Goal: Task Accomplishment & Management: Complete application form

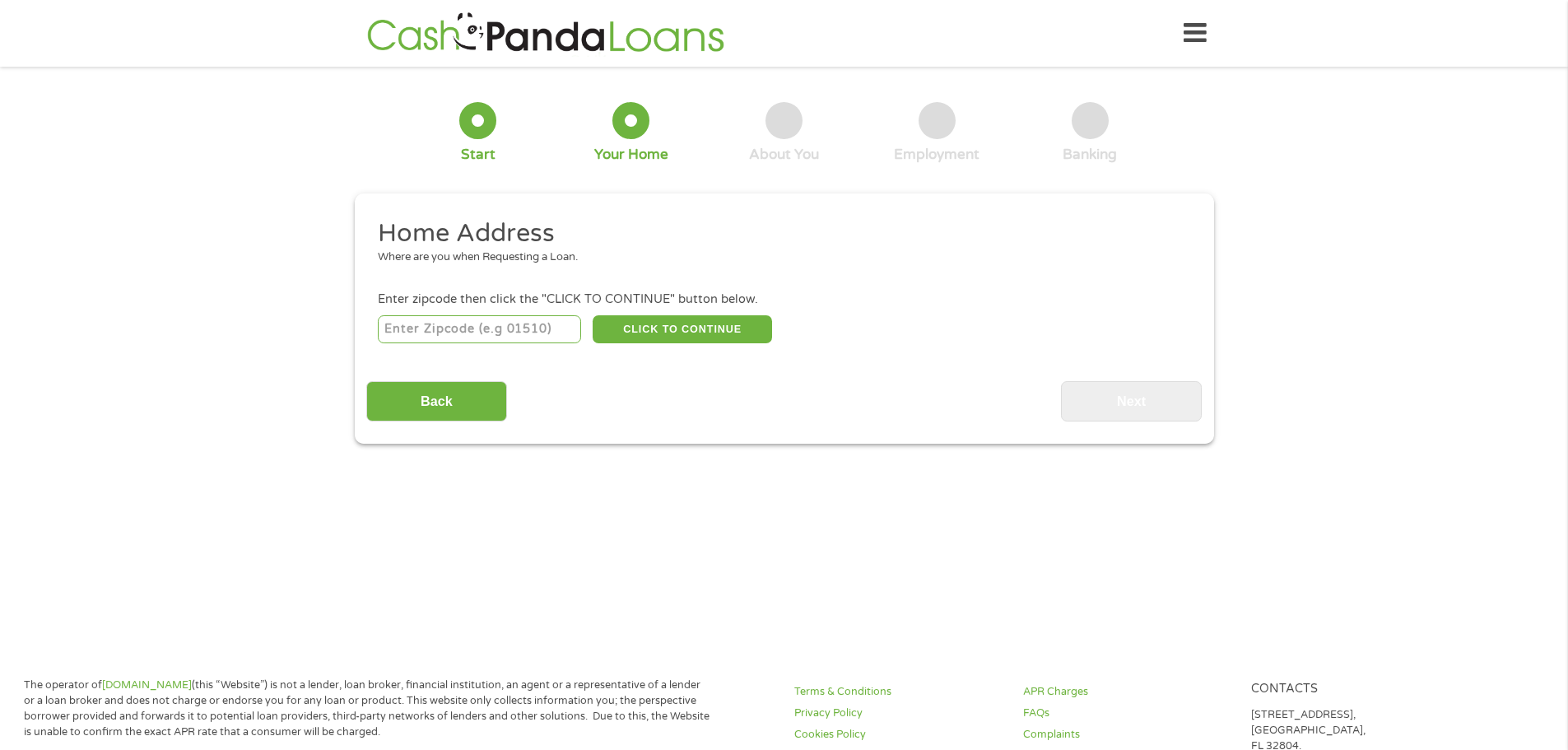
click at [496, 320] on input "number" at bounding box center [479, 328] width 204 height 28
type input "08753"
click at [643, 327] on button "CLICK TO CONTINUE" at bounding box center [682, 328] width 180 height 28
type input "08753"
type input "Toms River"
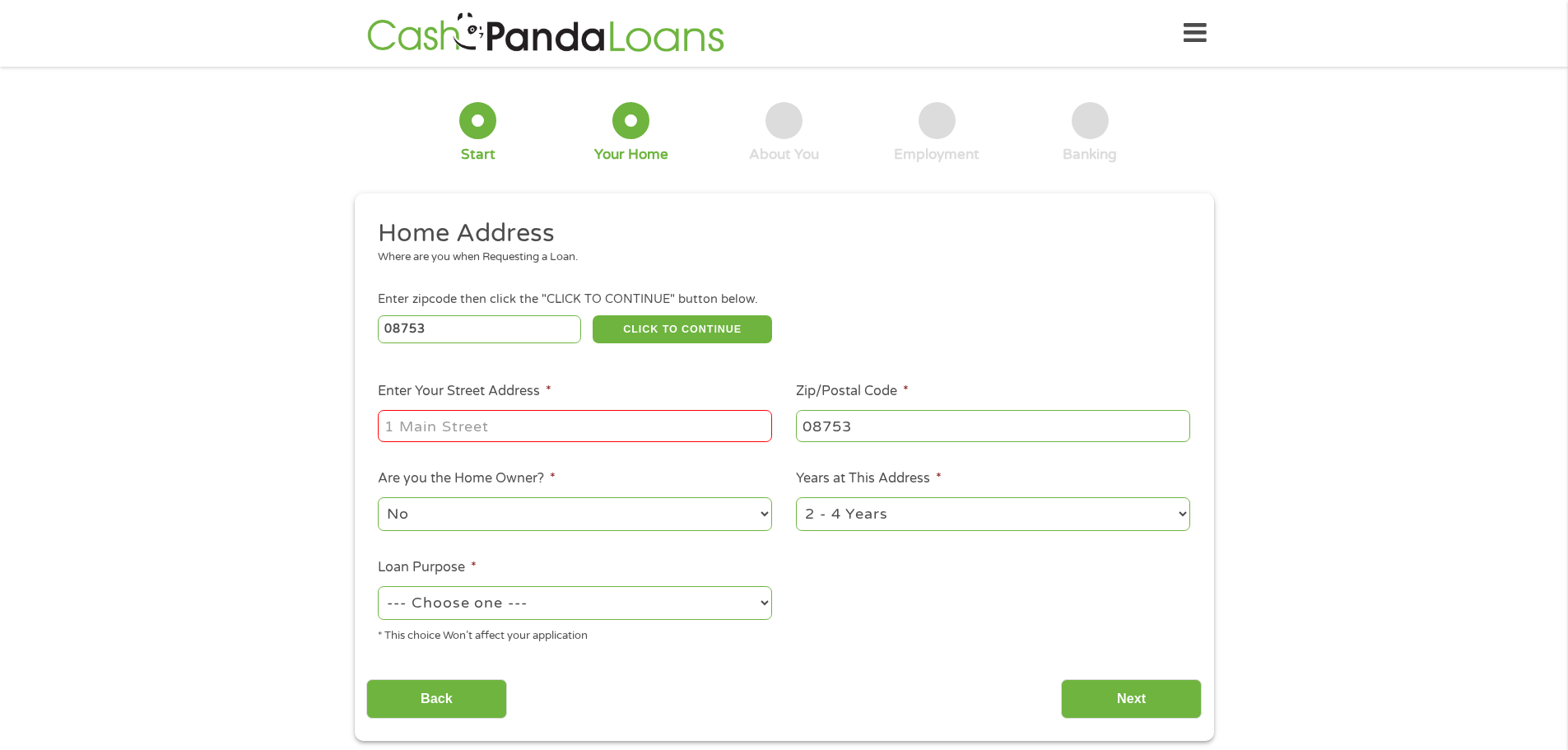
click at [543, 423] on input "Enter Your Street Address *" at bounding box center [574, 425] width 394 height 32
type input "[STREET_ADDRESS]"
click at [474, 606] on select "--- Choose one --- Pay Bills Debt Consolidation Home Improvement Major Purchase…" at bounding box center [574, 602] width 394 height 34
drag, startPoint x: 382, startPoint y: 613, endPoint x: 391, endPoint y: 608, distance: 10.3
click at [382, 613] on select "--- Choose one --- Pay Bills Debt Consolidation Home Improvement Major Purchase…" at bounding box center [574, 602] width 394 height 34
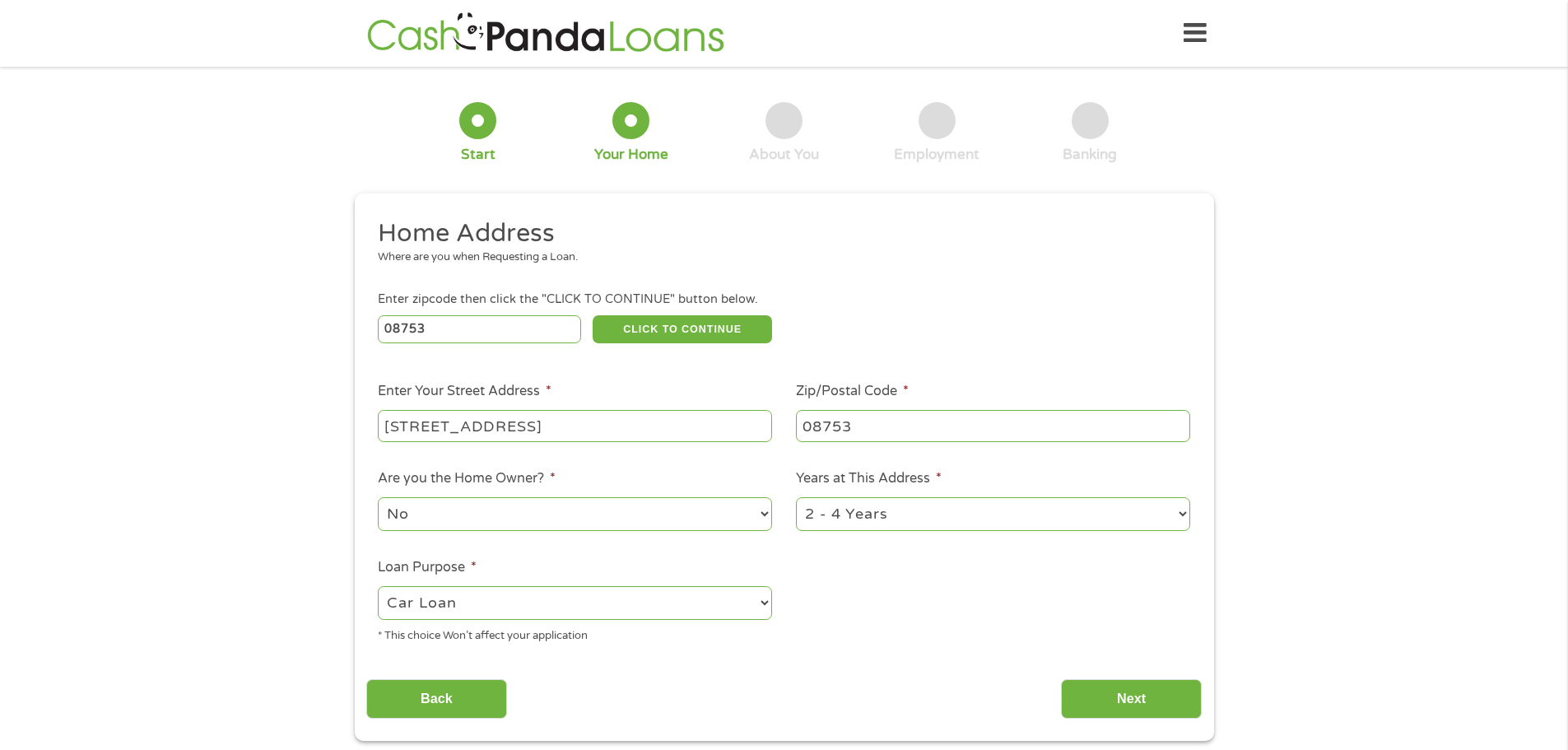
click at [377, 586] on select "--- Choose one --- Pay Bills Debt Consolidation Home Improvement Major Purchase…" at bounding box center [574, 602] width 394 height 34
click at [572, 604] on select "--- Choose one --- Pay Bills Debt Consolidation Home Improvement Major Purchase…" at bounding box center [574, 602] width 394 height 34
select select "shorttermcash"
click at [377, 586] on select "--- Choose one --- Pay Bills Debt Consolidation Home Improvement Major Purchase…" at bounding box center [574, 602] width 394 height 34
click at [1124, 693] on input "Next" at bounding box center [1131, 699] width 141 height 40
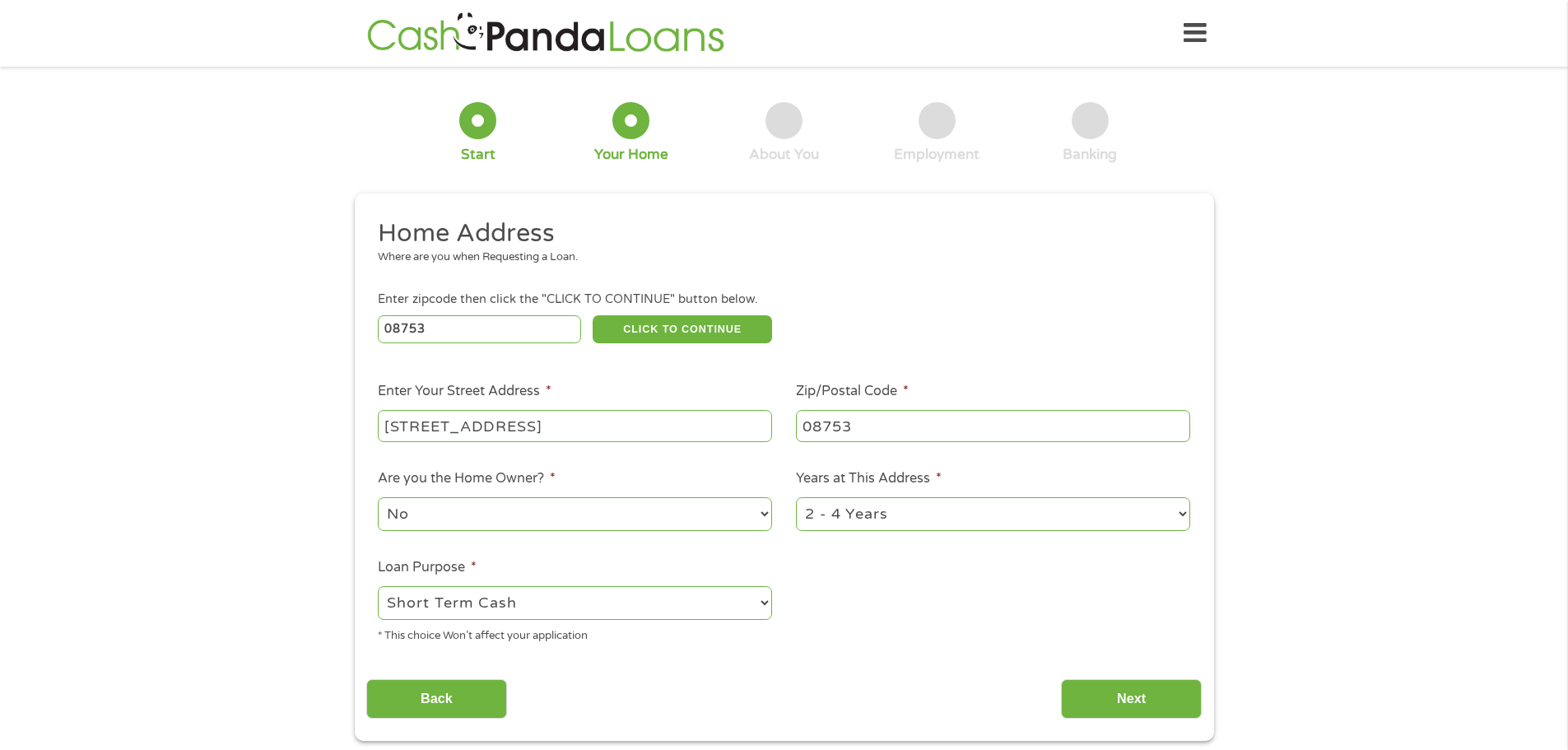
scroll to position [7, 7]
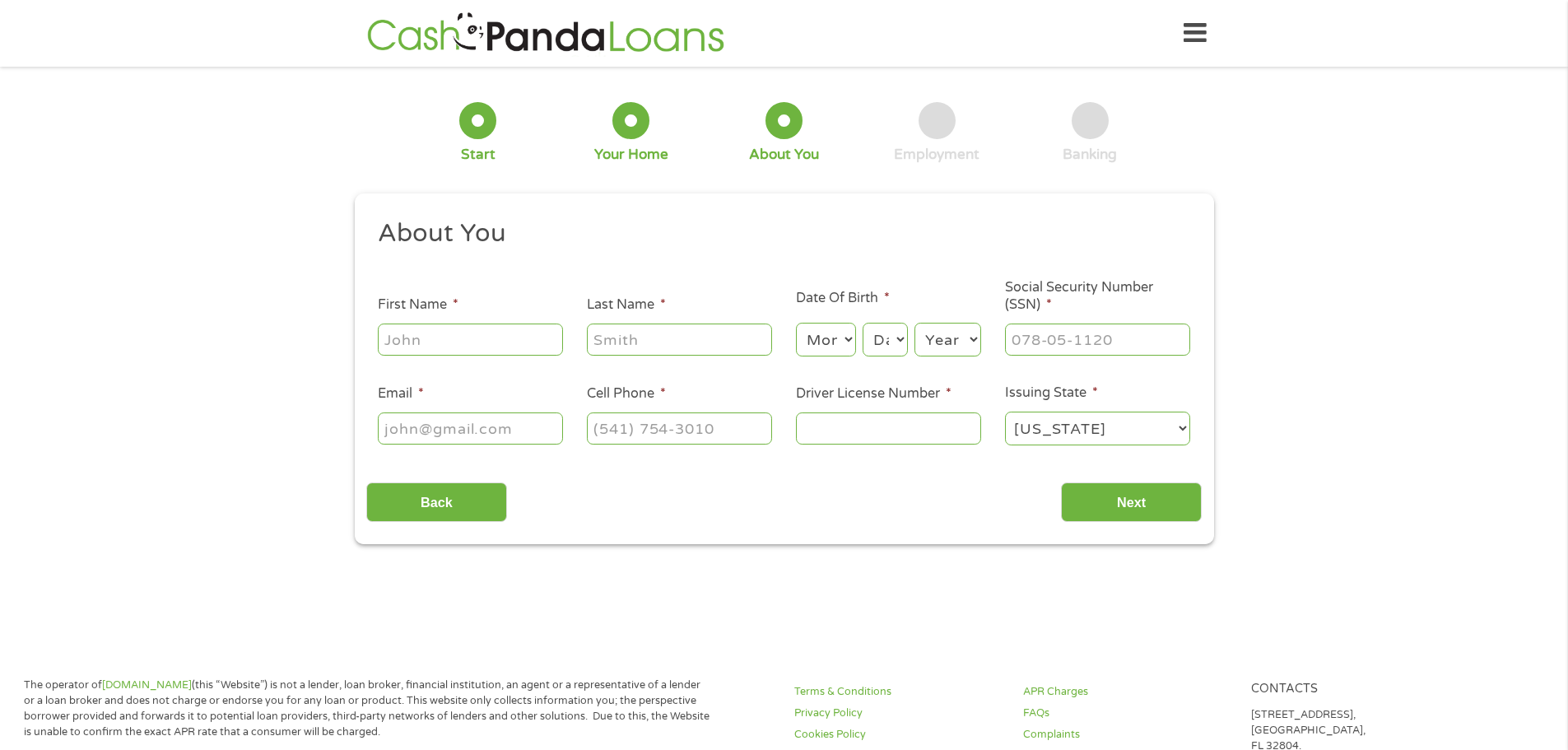
click at [422, 353] on div at bounding box center [470, 339] width 185 height 37
click at [442, 336] on input "First Name *" at bounding box center [470, 339] width 185 height 32
type input "[PERSON_NAME]"
type input "[PERSON_NAME][EMAIL_ADDRESS][PERSON_NAME][DOMAIN_NAME]"
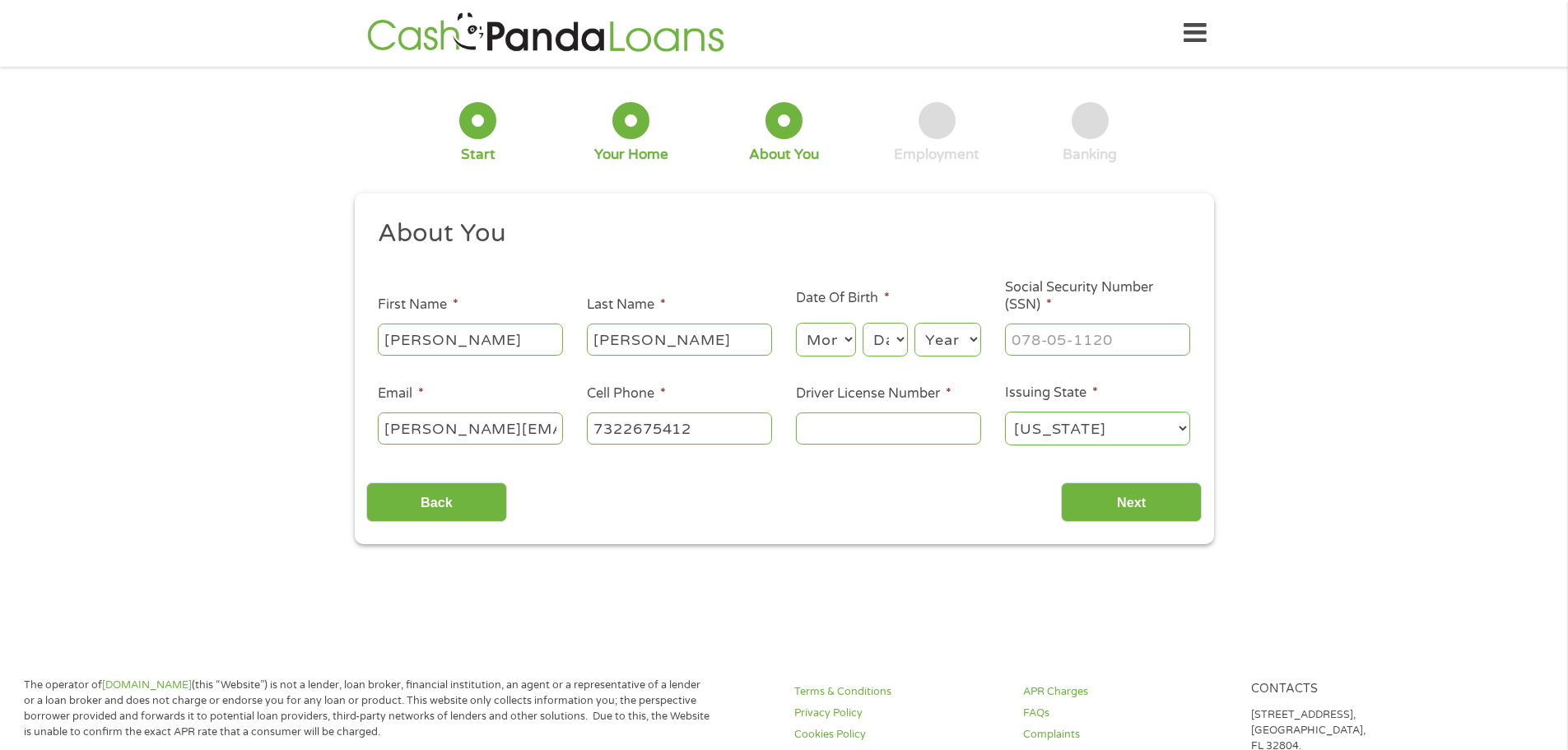
type input "[PHONE_NUMBER]"
click at [837, 343] on select "Month 1 2 3 4 5 6 7 8 9 10 11 12" at bounding box center [826, 339] width 60 height 34
click at [822, 349] on select "Month 1 2 3 4 5 6 7 8 9 10 11 12" at bounding box center [826, 339] width 60 height 34
click at [832, 320] on div "Month Month 1 2 3 4 5 6 7 8 9 10 11 12" at bounding box center [826, 339] width 60 height 39
click at [837, 343] on select "Month 1 2 3 4 5 6 7 8 9 10 11 12" at bounding box center [826, 339] width 60 height 34
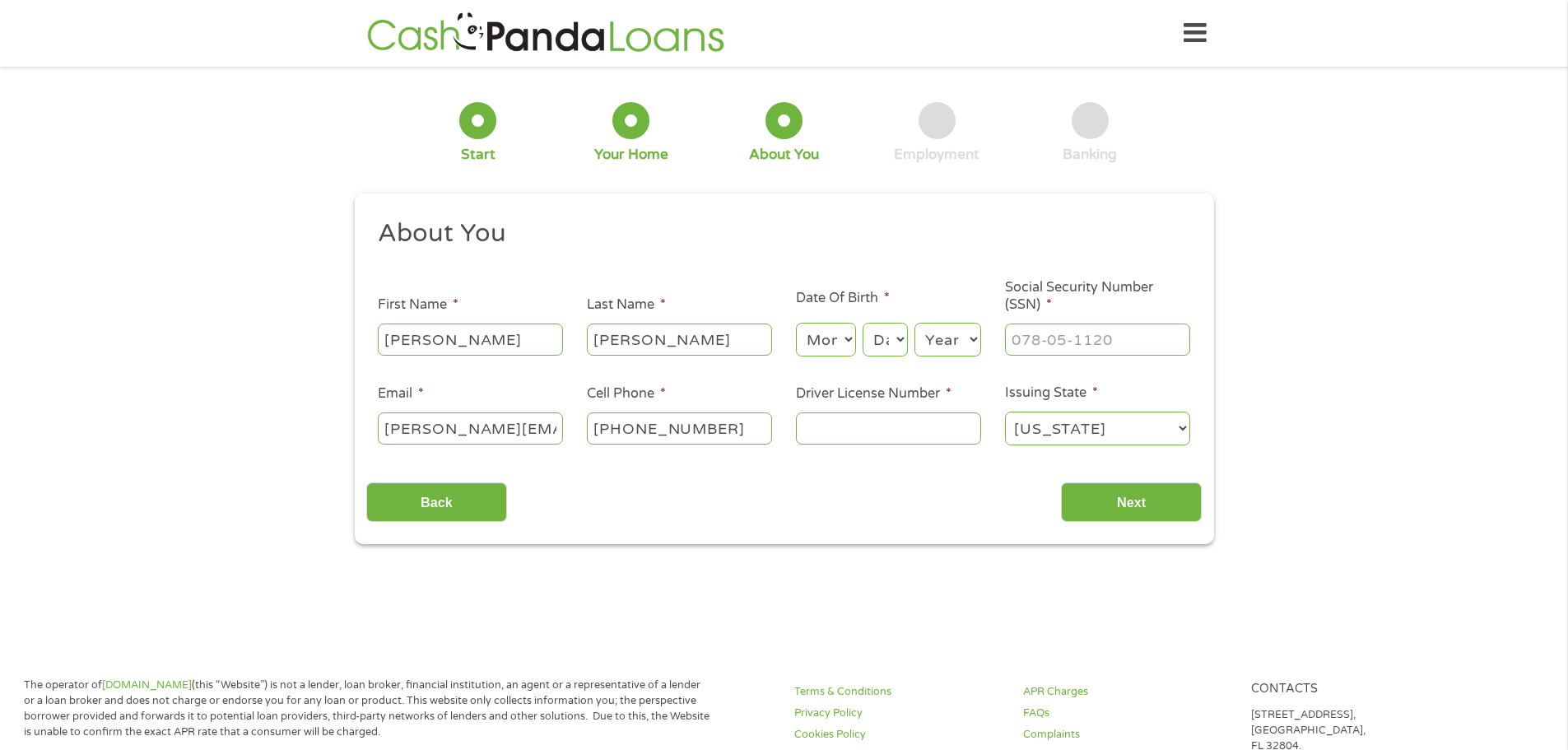
select select "3"
click at [796, 323] on select "Month 1 2 3 4 5 6 7 8 9 10 11 12" at bounding box center [826, 339] width 60 height 34
drag, startPoint x: 893, startPoint y: 344, endPoint x: 900, endPoint y: 382, distance: 38.6
click at [893, 344] on select "Day 1 2 3 4 5 6 7 8 9 10 11 12 13 14 15 16 17 18 19 20 21 22 23 24 25 26 27 28 …" at bounding box center [884, 339] width 44 height 34
select select "3"
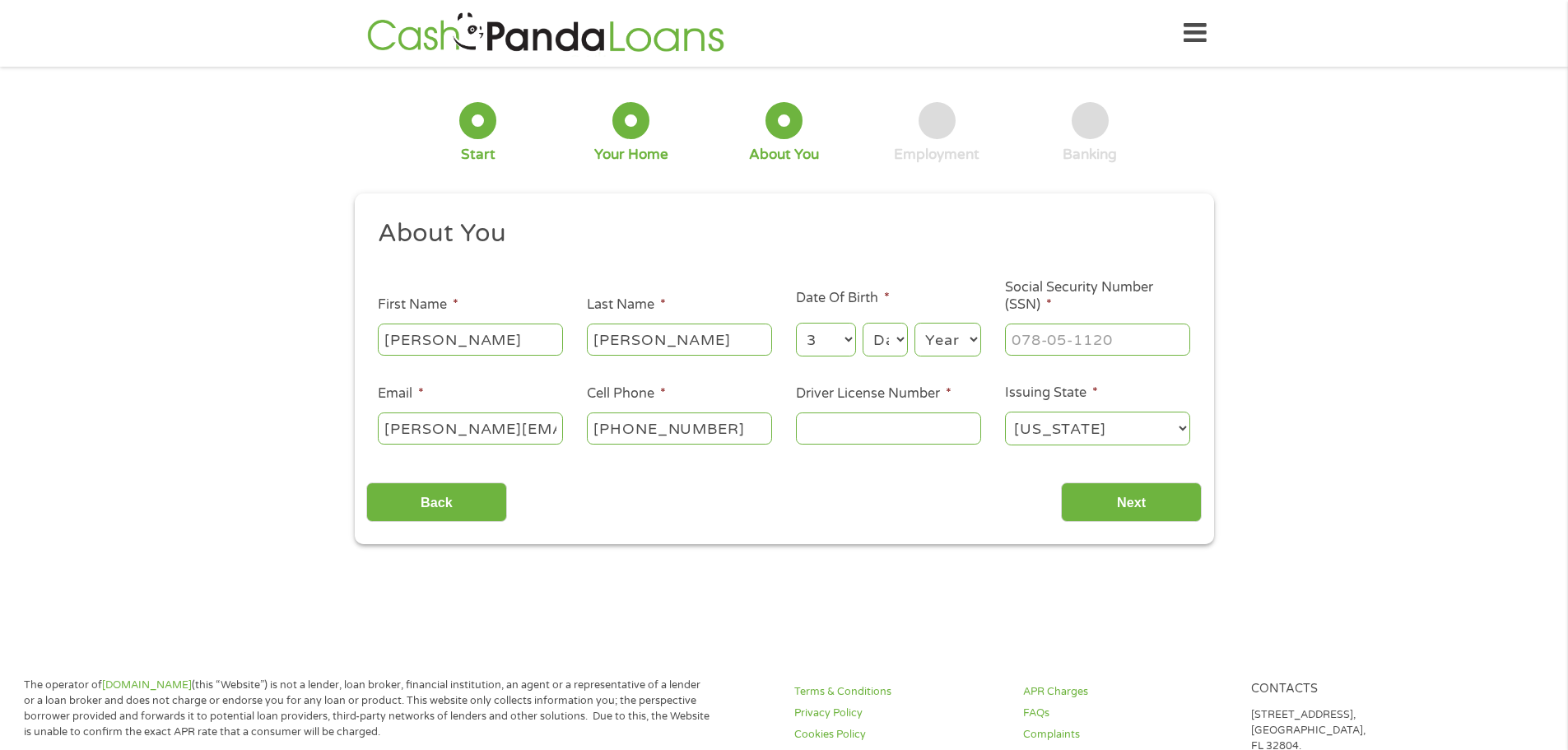
click at [862, 323] on select "Day 1 2 3 4 5 6 7 8 9 10 11 12 13 14 15 16 17 18 19 20 21 22 23 24 25 26 27 28 …" at bounding box center [884, 339] width 44 height 34
drag, startPoint x: 941, startPoint y: 345, endPoint x: 964, endPoint y: 342, distance: 23.2
click at [942, 345] on select "Year [DATE] 2006 2005 2004 2003 2002 2001 2000 1999 1998 1997 1996 1995 1994 19…" at bounding box center [947, 339] width 66 height 34
select select "1989"
click at [914, 323] on select "Year [DATE] 2006 2005 2004 2003 2002 2001 2000 1999 1998 1997 1996 1995 1994 19…" at bounding box center [947, 339] width 66 height 34
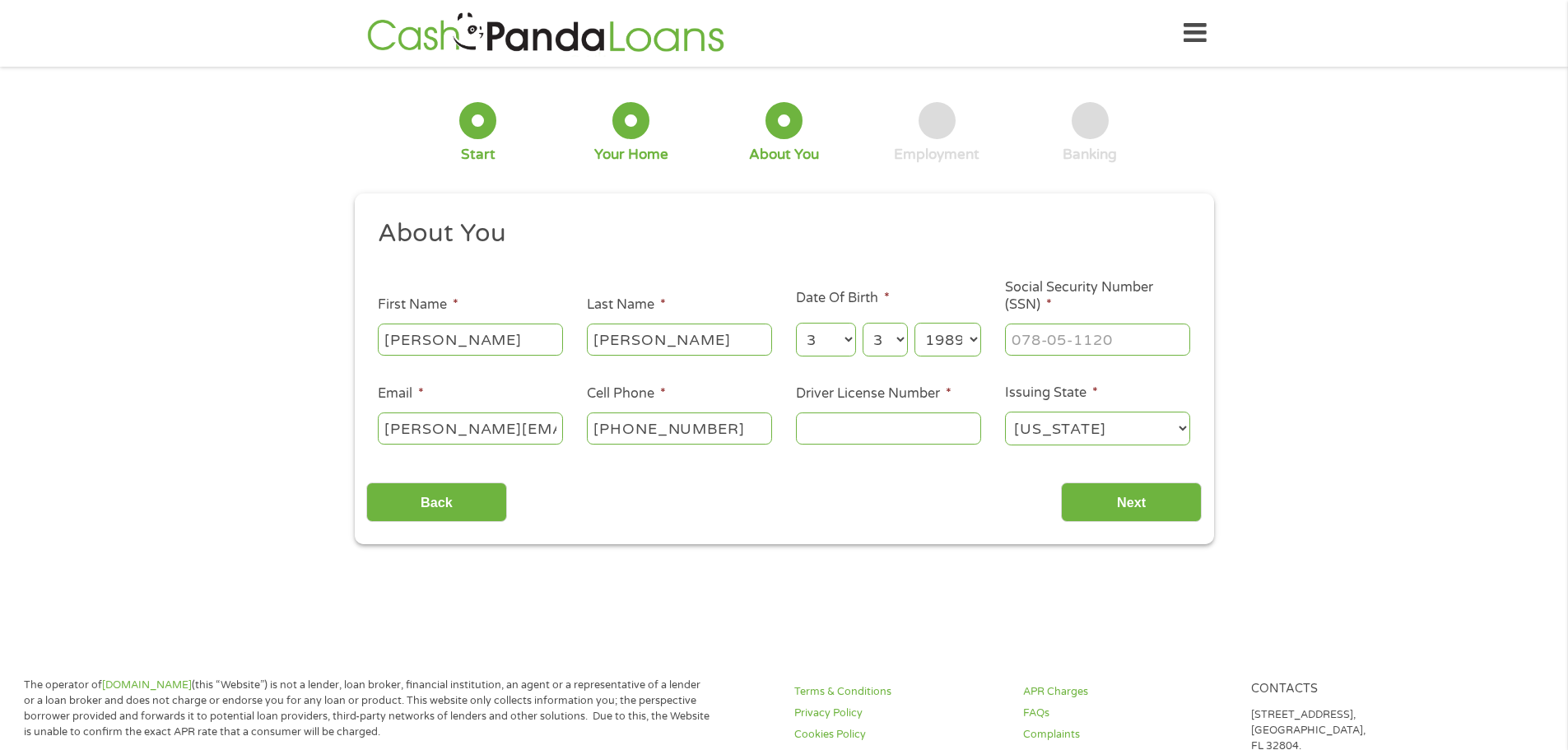
click at [1033, 325] on div at bounding box center [1097, 339] width 185 height 37
click at [1035, 337] on input "___-__-____" at bounding box center [1097, 339] width 185 height 32
type input "150-86-3123"
click at [869, 433] on input "Driver License Number *" at bounding box center [888, 427] width 185 height 32
click at [911, 428] on input "m120838175" at bounding box center [888, 427] width 185 height 32
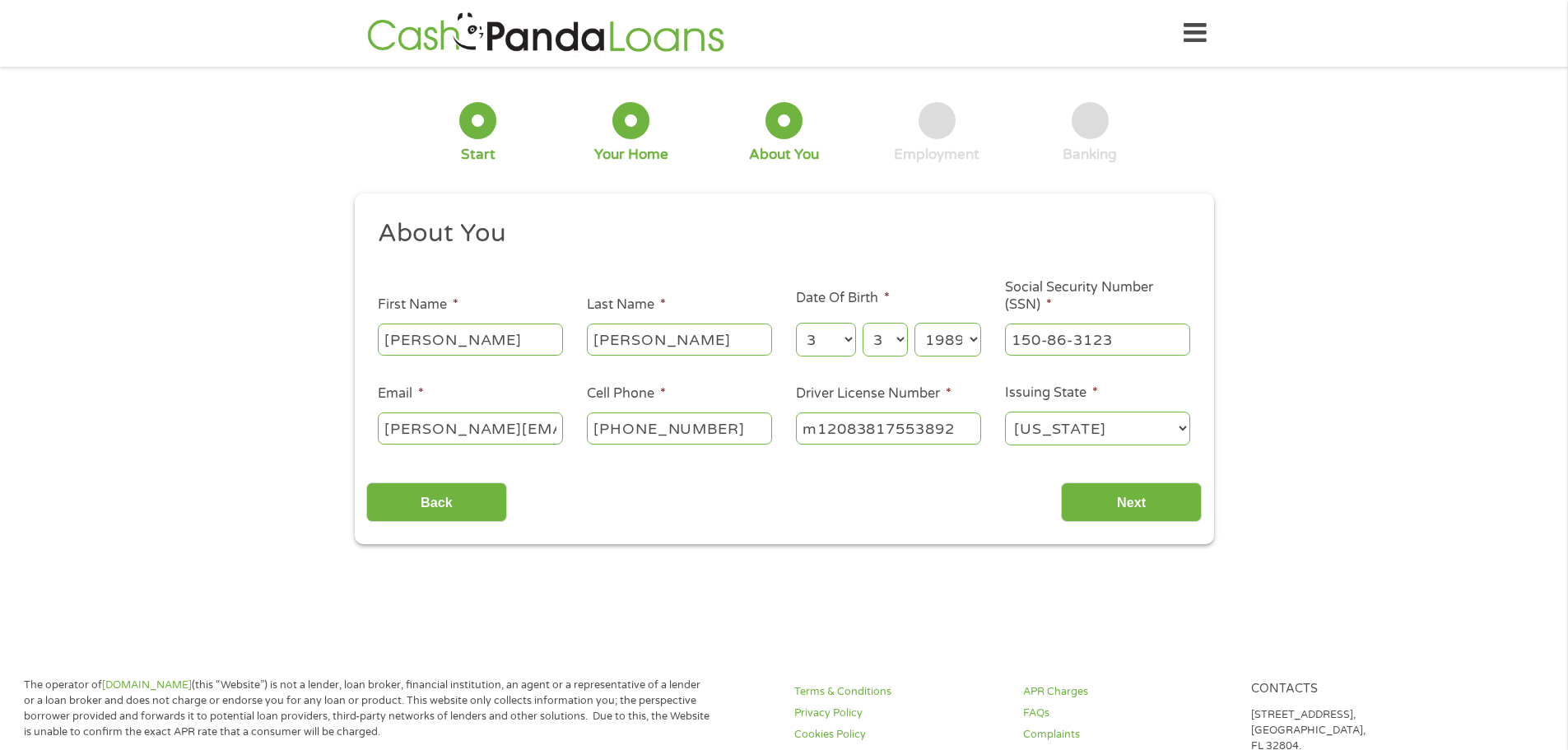
type input "m12083817553892"
click at [1124, 481] on div "Back Next" at bounding box center [784, 496] width 835 height 52
click at [1112, 509] on input "Next" at bounding box center [1131, 502] width 141 height 40
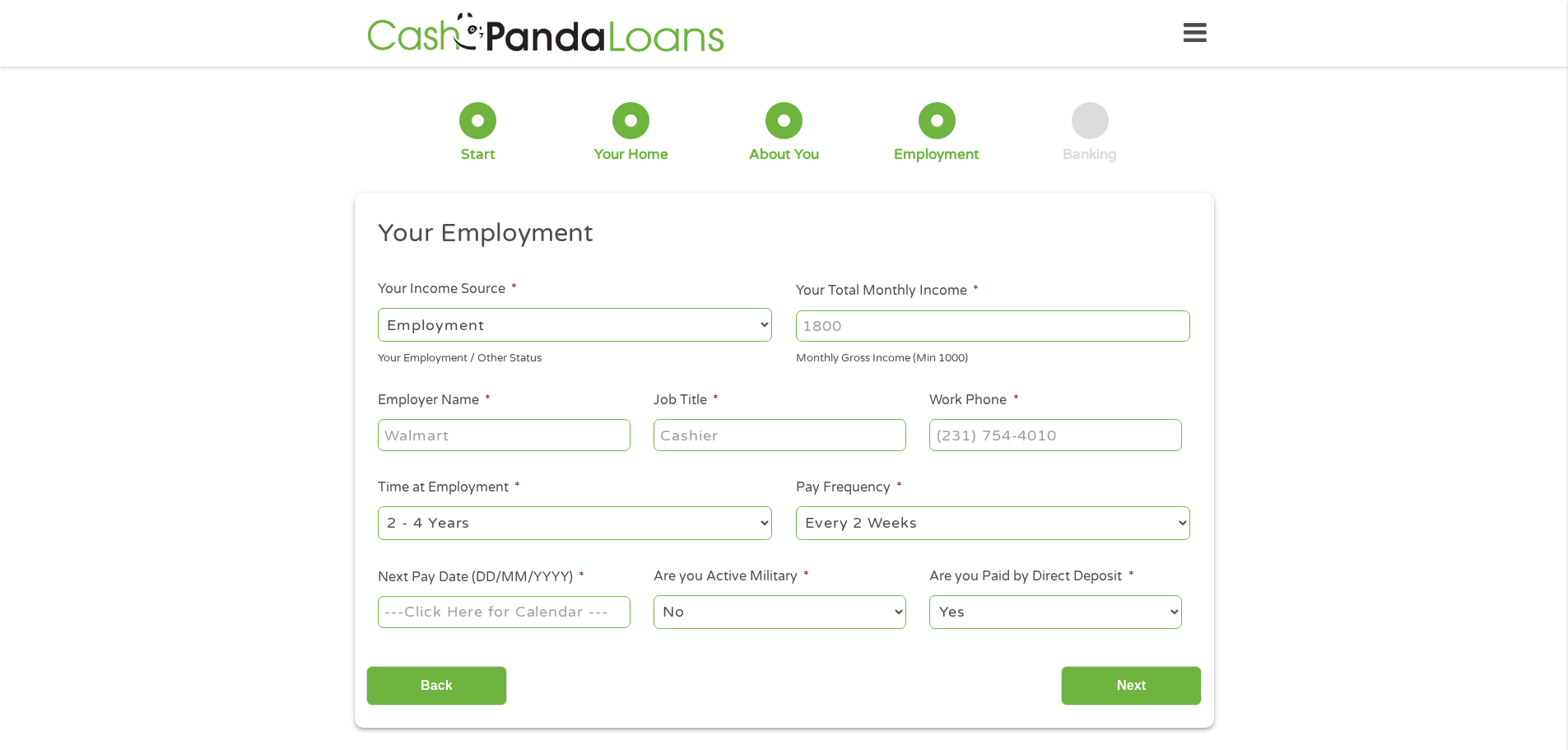
drag, startPoint x: 474, startPoint y: 321, endPoint x: 735, endPoint y: 324, distance: 261.0
click at [475, 321] on select "--- Choose one --- Employment [DEMOGRAPHIC_DATA] Benefits" at bounding box center [574, 325] width 394 height 34
click at [832, 331] on input "Your Total Monthly Income *" at bounding box center [993, 326] width 394 height 32
type input "12360"
click at [481, 433] on input "Employer Name *" at bounding box center [503, 434] width 252 height 32
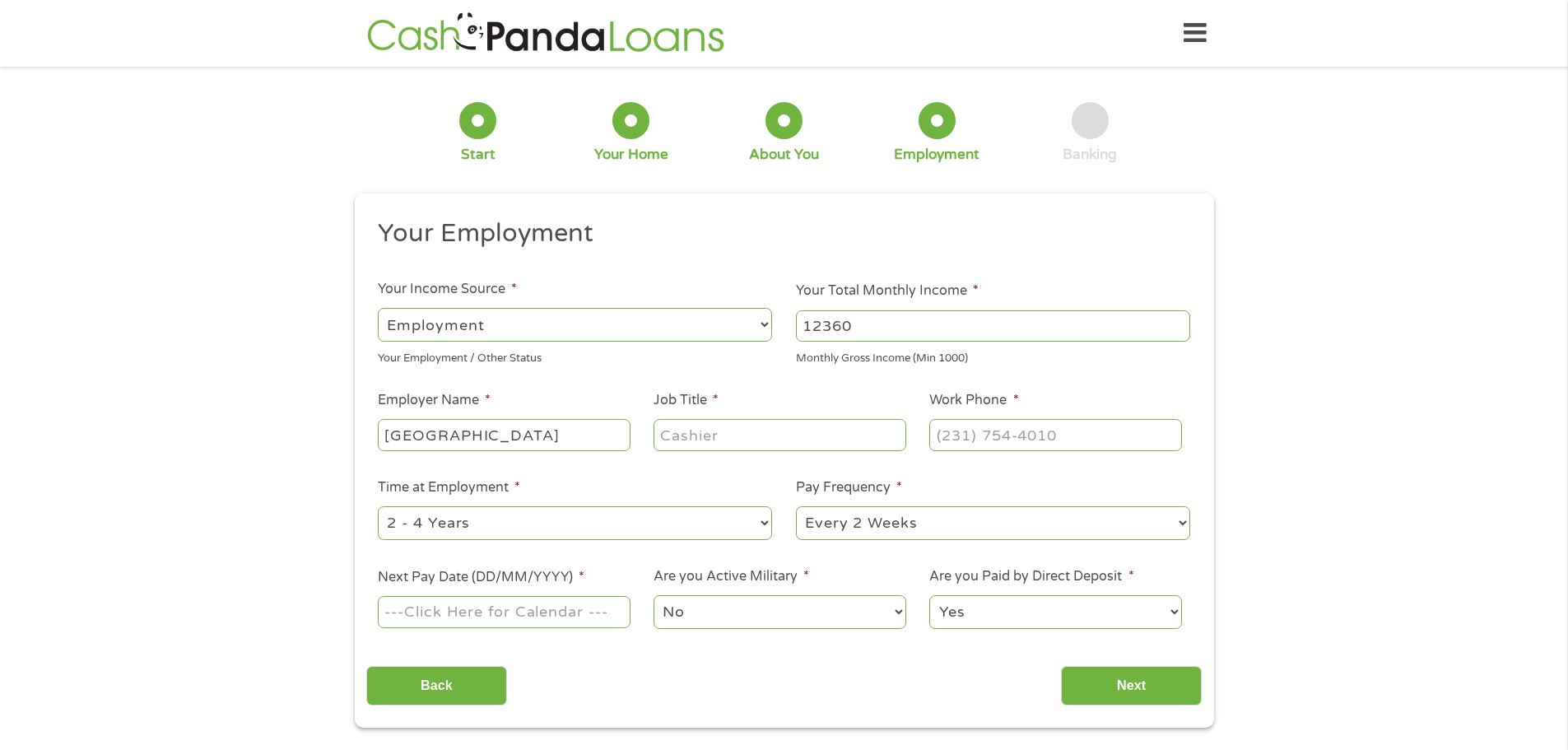
type input "[GEOGRAPHIC_DATA]"
click at [687, 440] on input "Job Title *" at bounding box center [779, 434] width 252 height 32
type input "ATTORNEY"
click at [1042, 434] on input "(___) ___-____" at bounding box center [1055, 434] width 252 height 32
type input "[PHONE_NUMBER]"
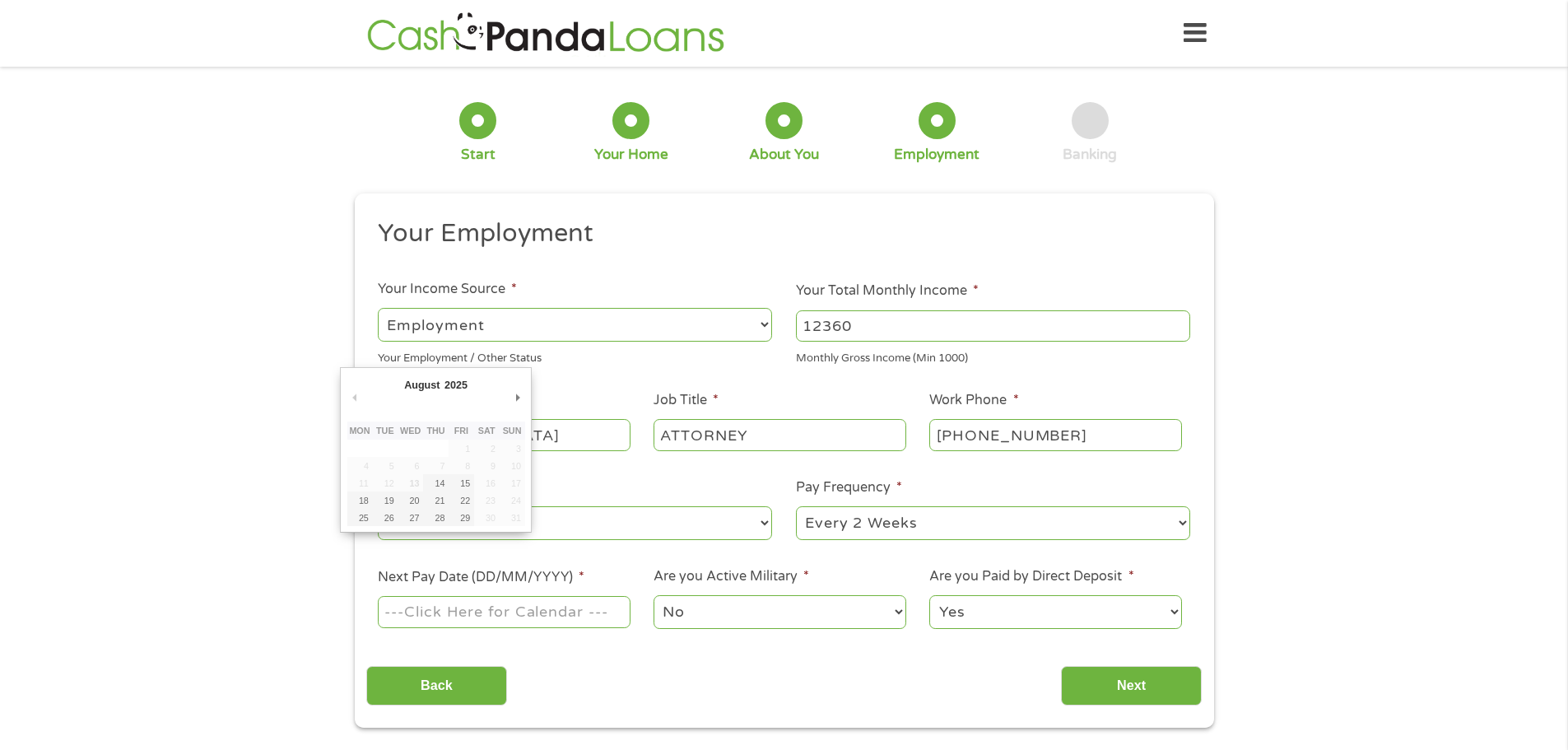
click at [519, 608] on input "Next Pay Date (DD/MM/YYYY) *" at bounding box center [503, 611] width 252 height 32
type input "[DATE]"
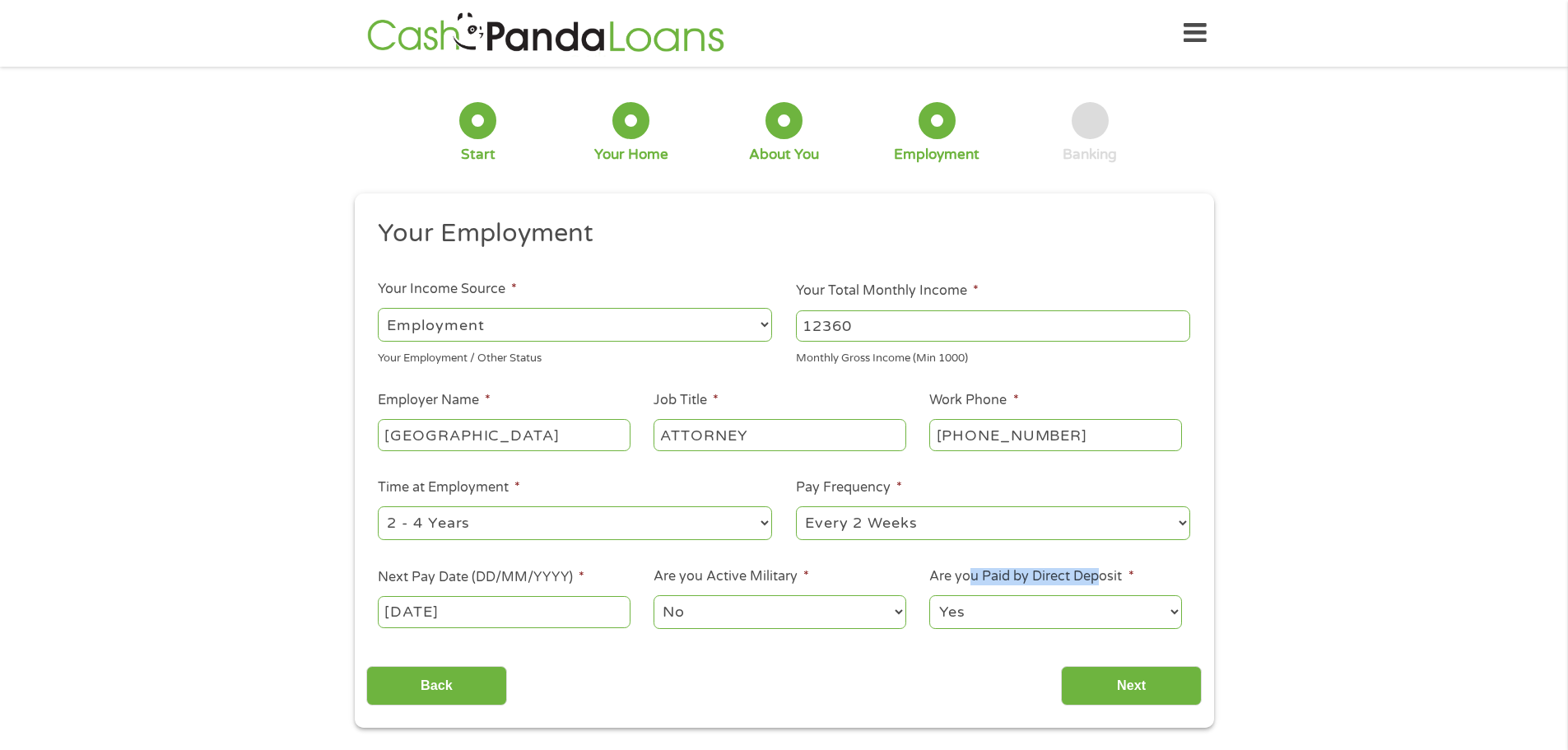
drag, startPoint x: 971, startPoint y: 572, endPoint x: 1101, endPoint y: 578, distance: 130.1
click at [1101, 578] on label "Are you Paid by Direct Deposit *" at bounding box center [1031, 576] width 205 height 17
click at [1119, 693] on input "Next" at bounding box center [1131, 686] width 141 height 40
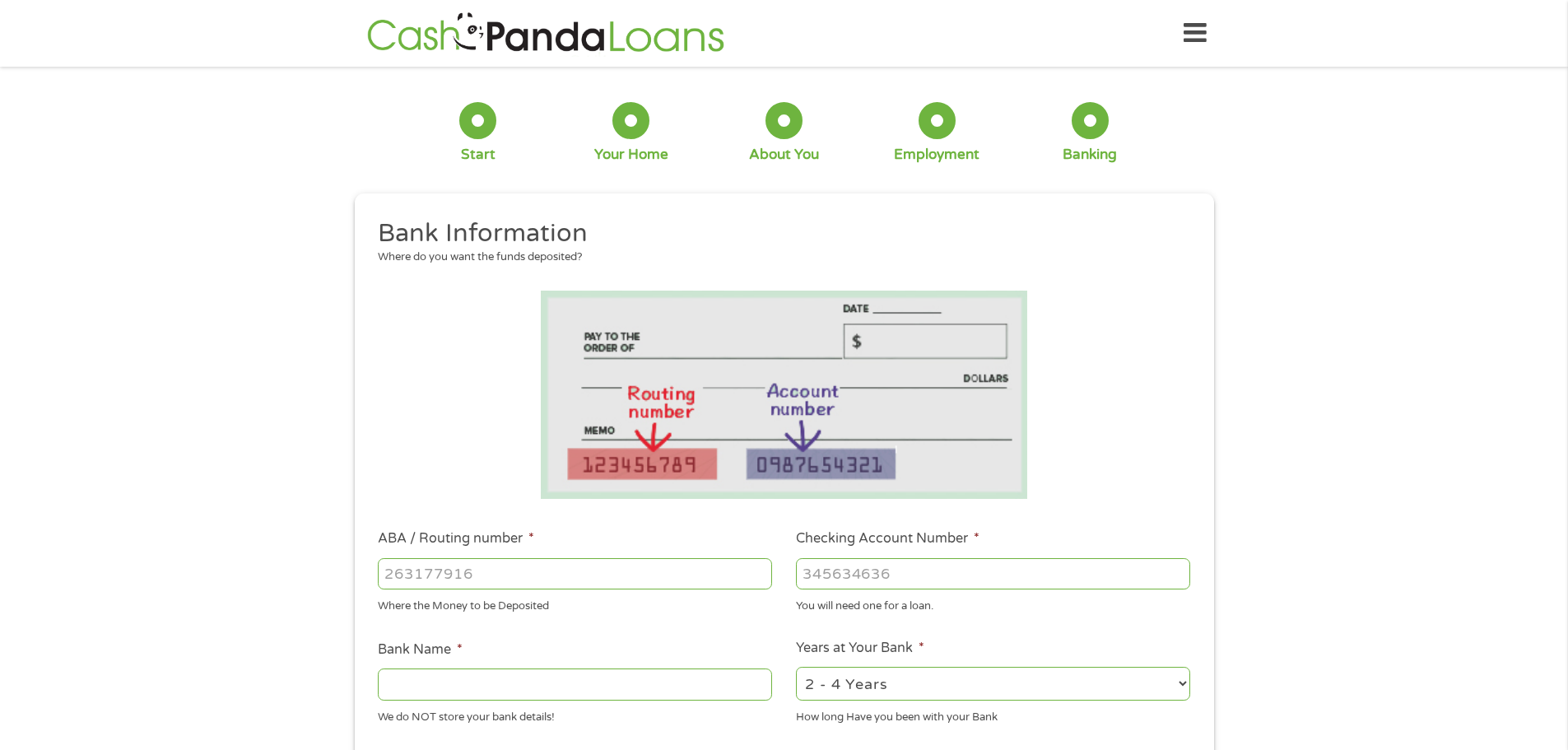
click at [574, 553] on li "ABA / Routing number * Where the Money to be Deposited" at bounding box center [574, 570] width 418 height 85
click at [572, 567] on input "ABA / Routing number *" at bounding box center [574, 573] width 394 height 32
type input "031207607"
type input "PNC BANK [US_STATE]"
type input "031207607"
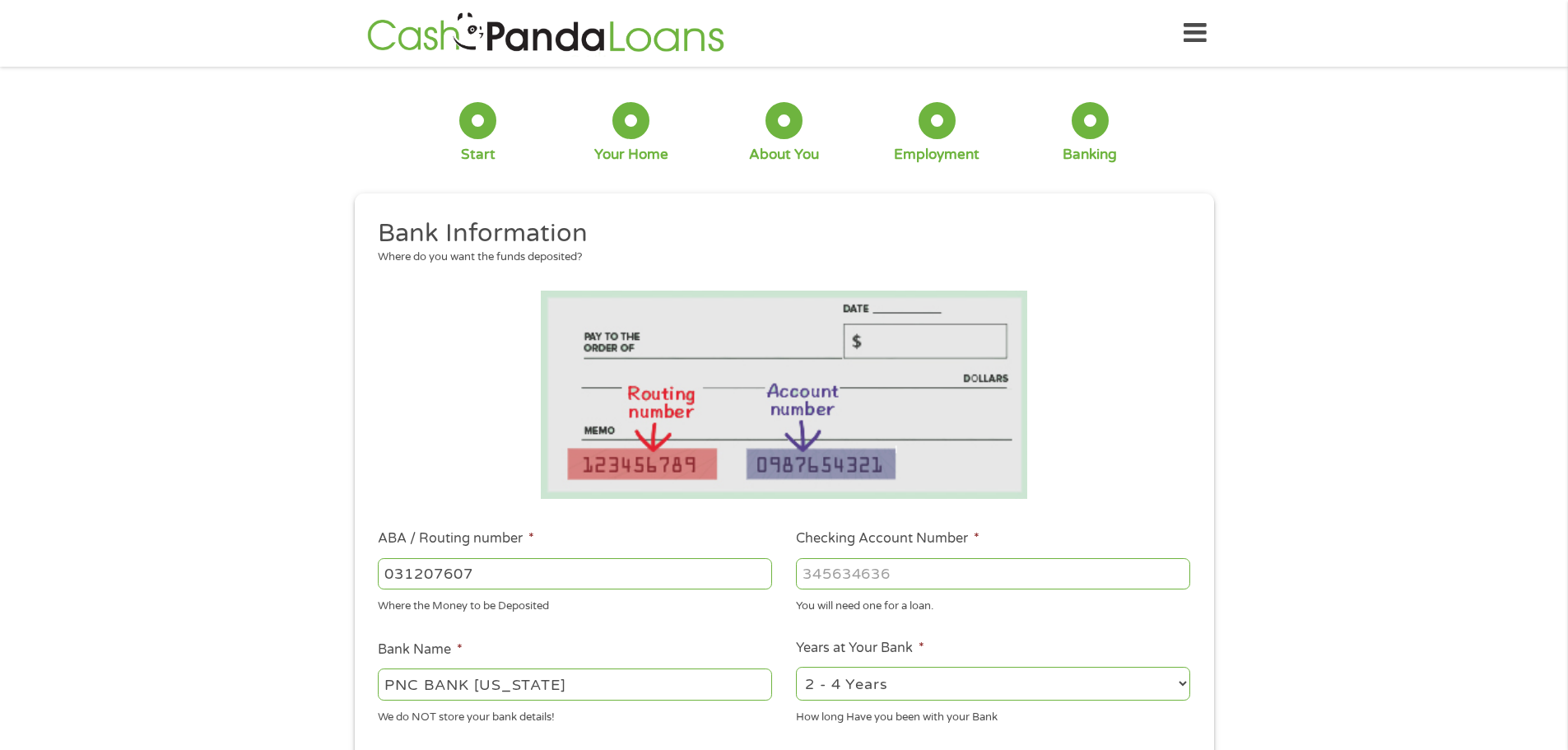
click at [890, 573] on input "Checking Account Number *" at bounding box center [993, 573] width 394 height 32
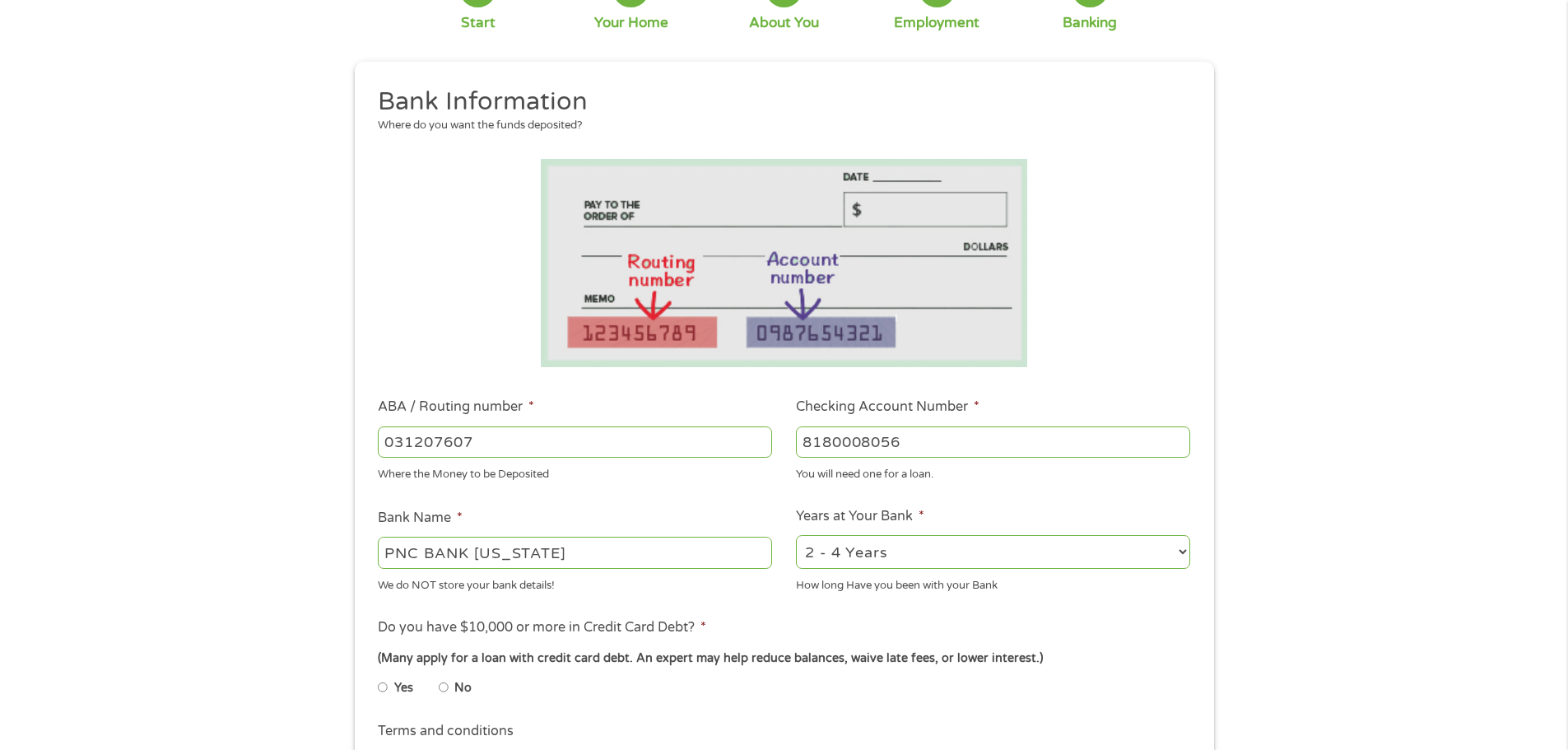
scroll to position [247, 0]
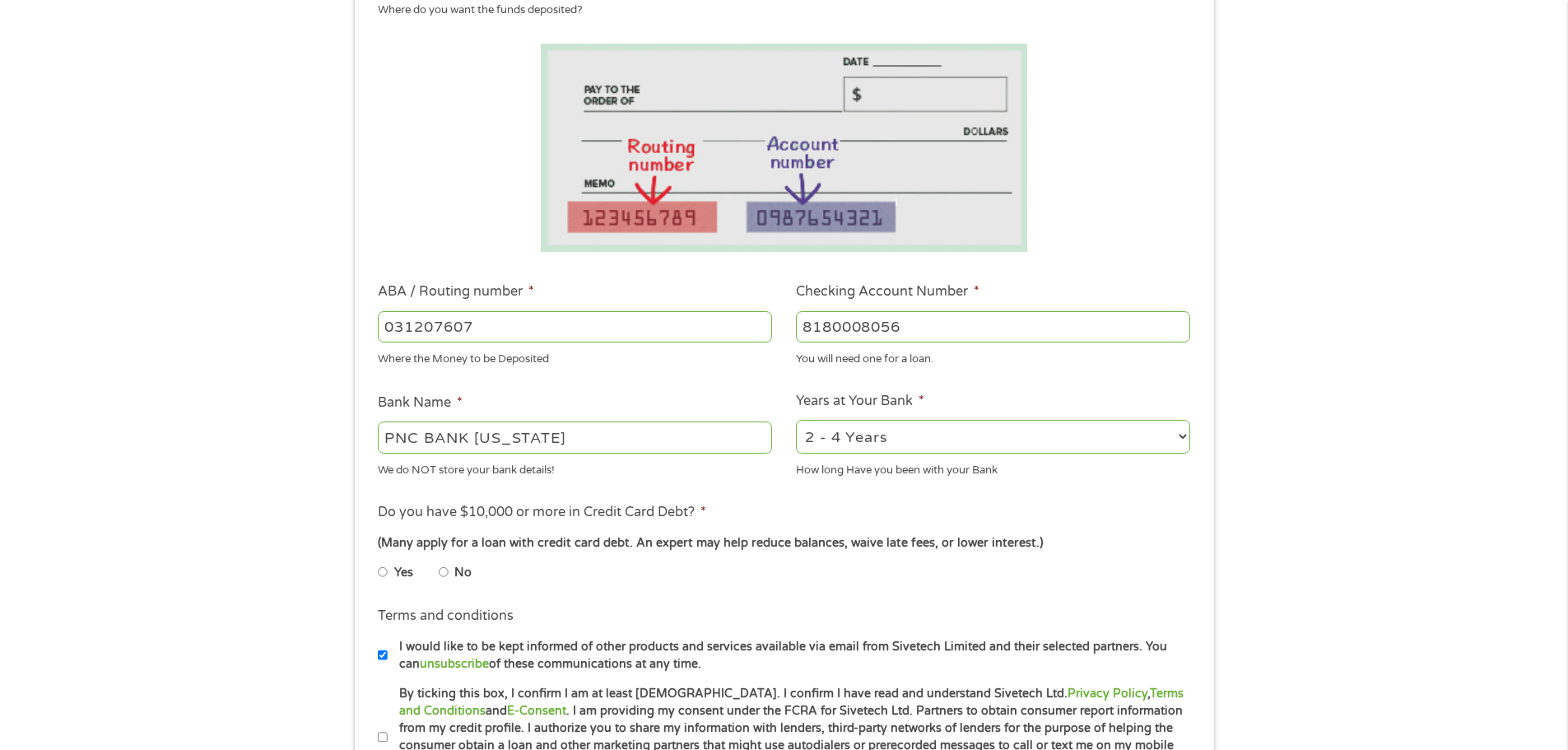
type input "8180008056"
click at [382, 572] on input "Yes" at bounding box center [382, 571] width 10 height 26
radio input "true"
click at [383, 655] on input "I would like to be kept informed of other products and services available via e…" at bounding box center [382, 654] width 10 height 26
checkbox input "false"
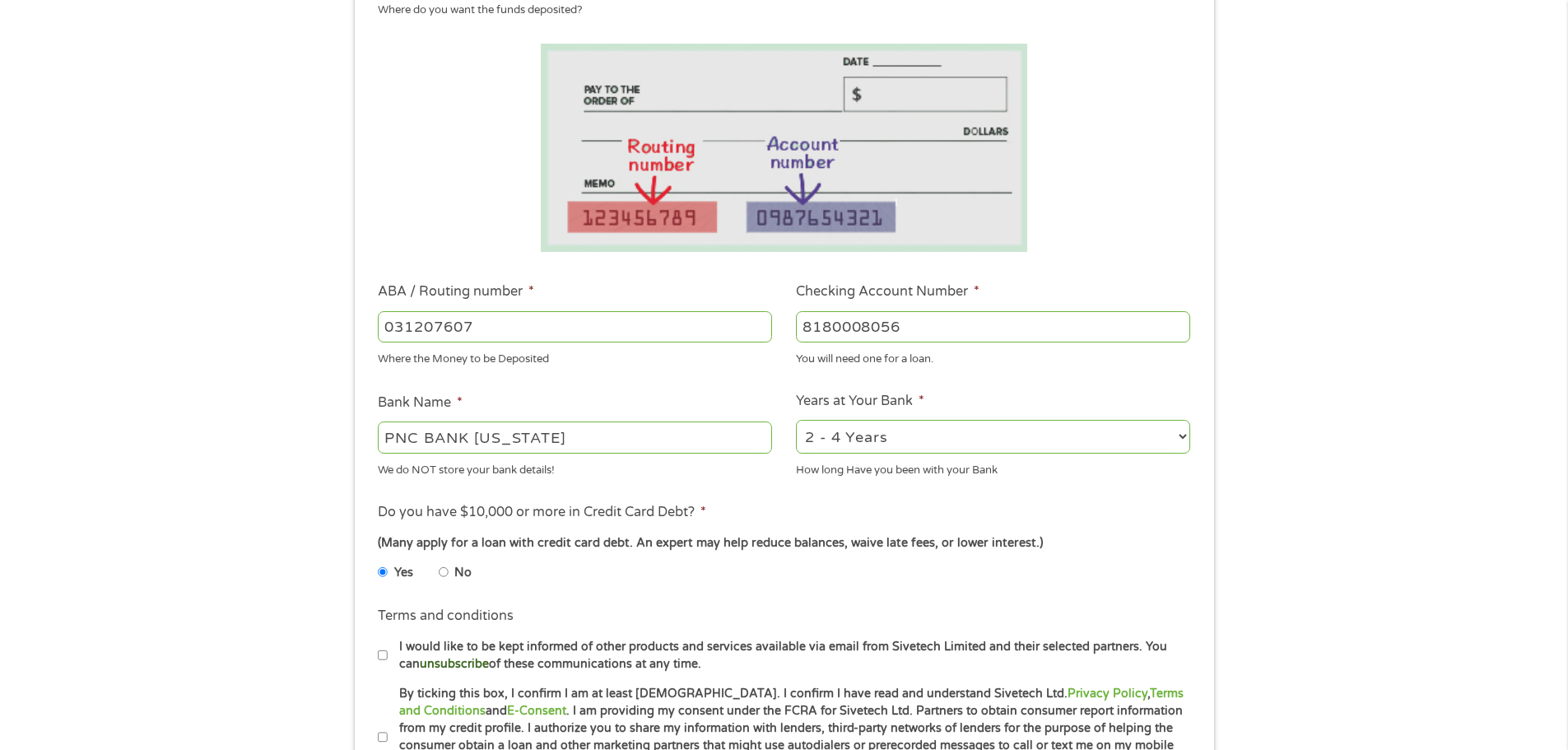
scroll to position [494, 0]
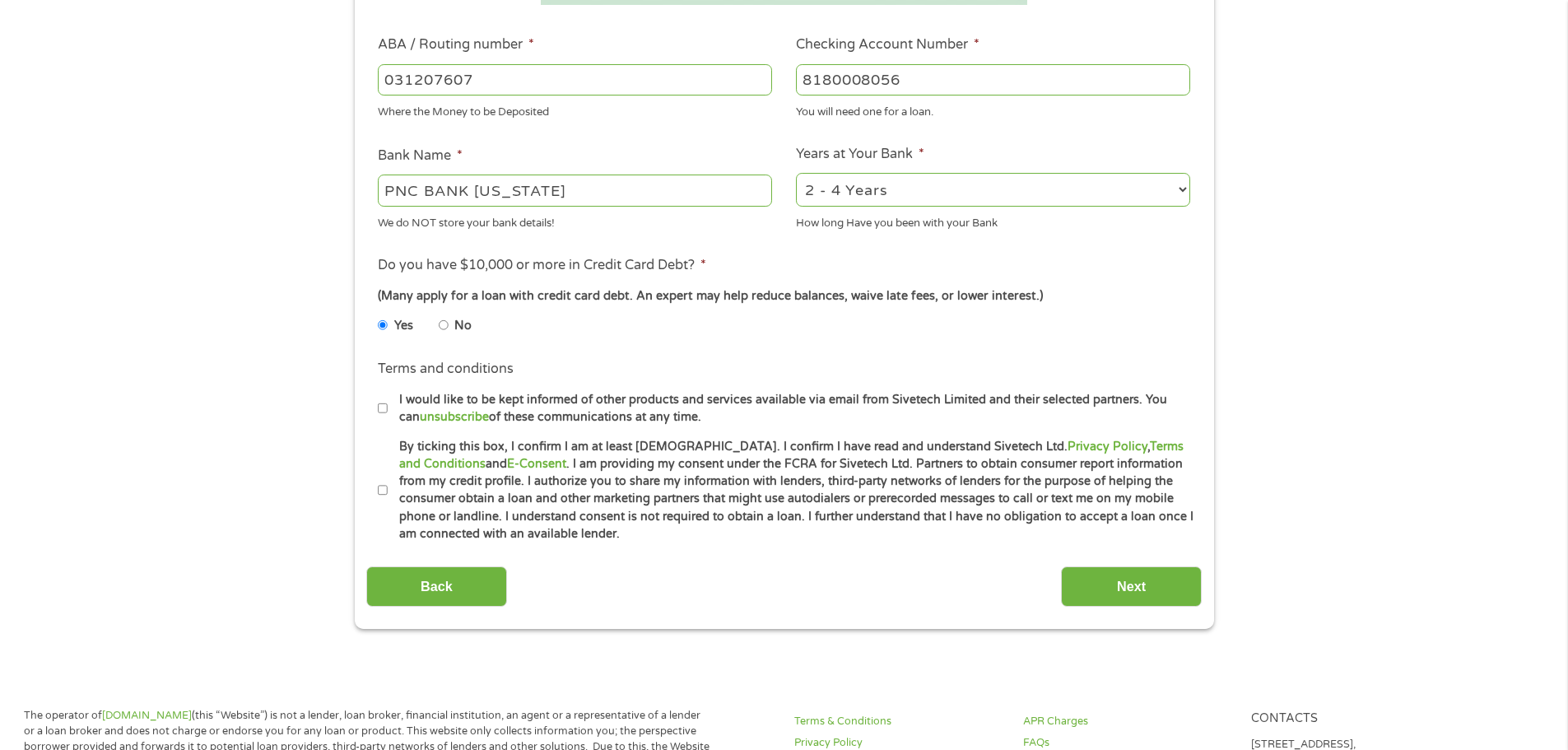
click at [384, 488] on input "By ticking this box, I confirm I am at least [DEMOGRAPHIC_DATA]. I confirm I ha…" at bounding box center [382, 490] width 10 height 26
checkbox input "true"
click at [1146, 595] on input "Next" at bounding box center [1131, 587] width 141 height 40
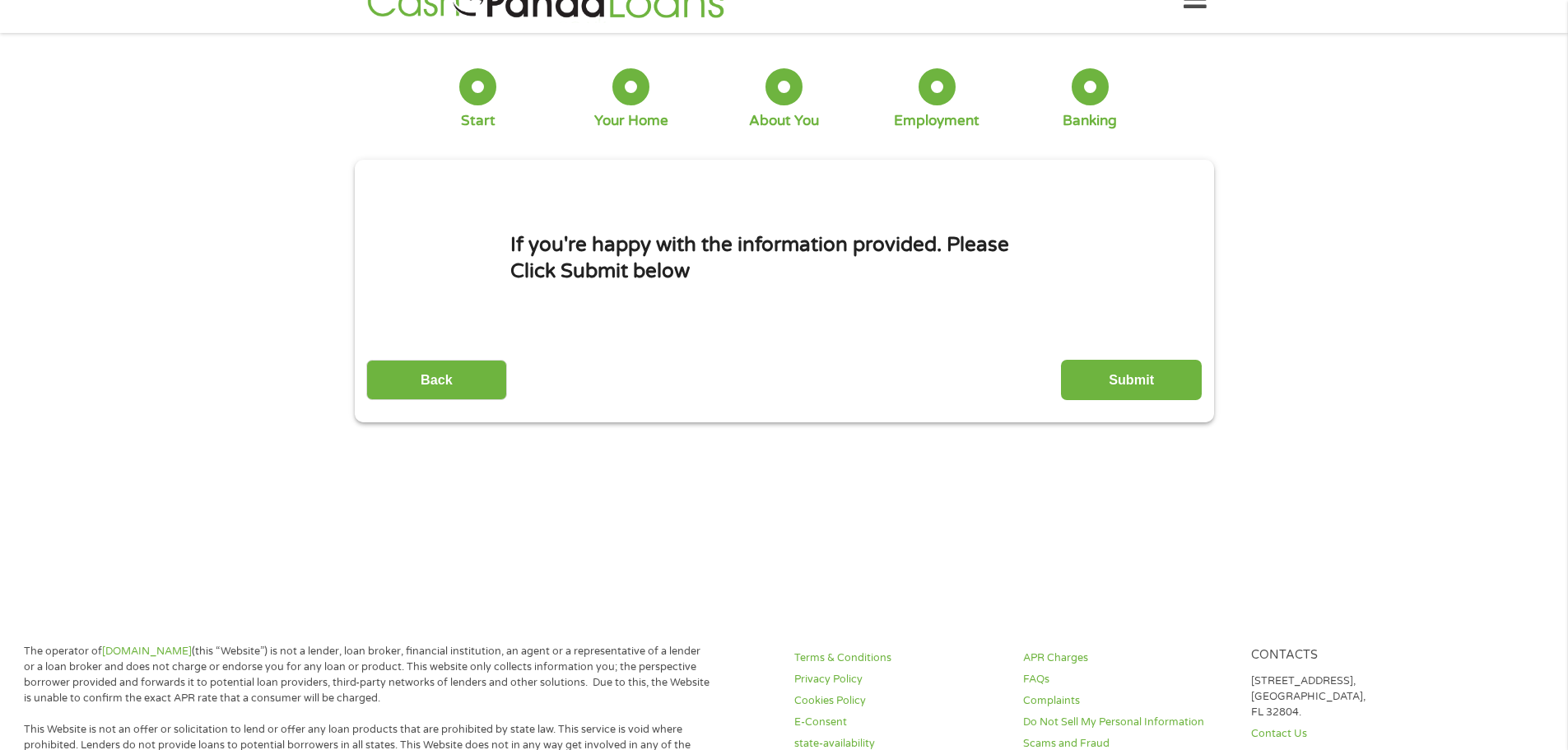
scroll to position [0, 0]
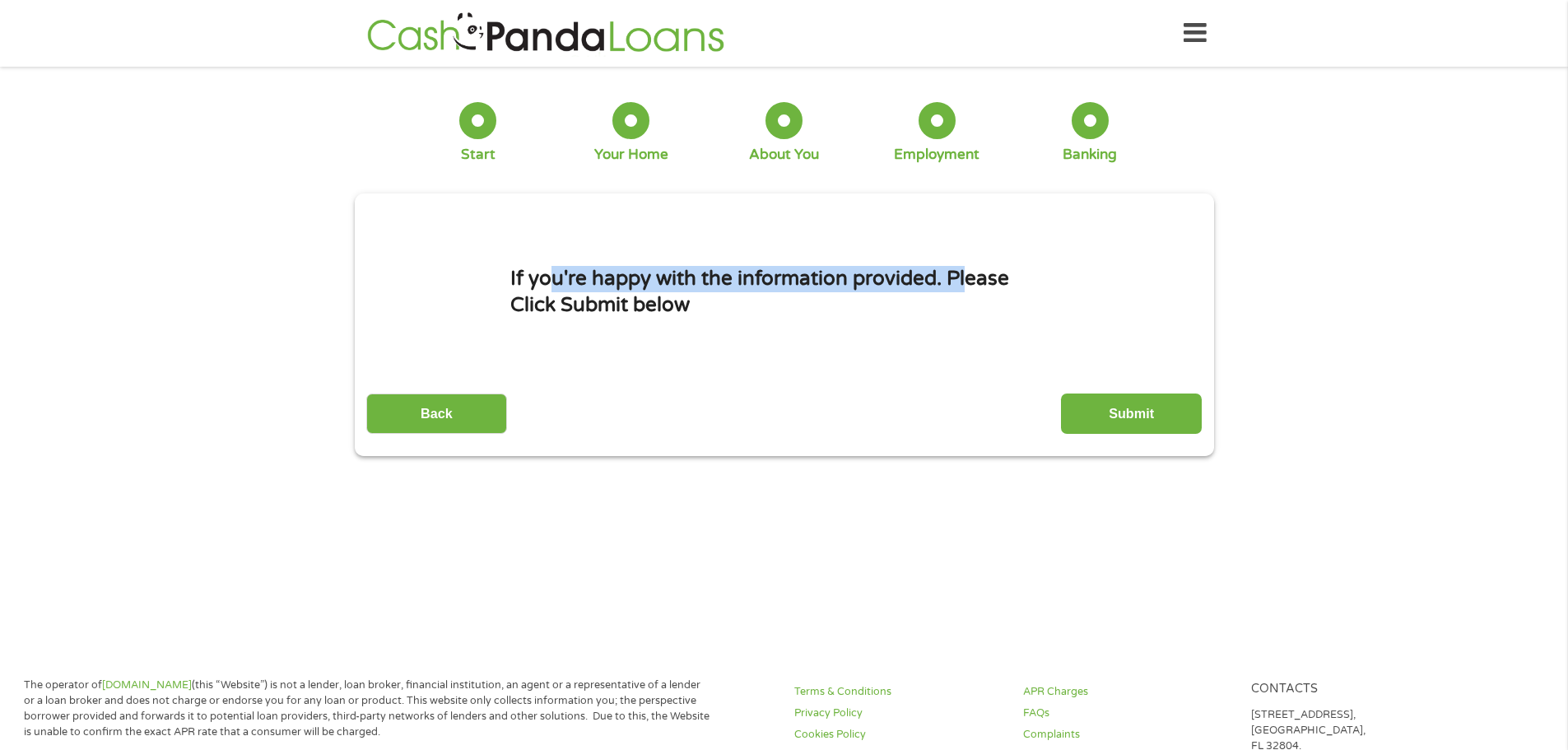
drag, startPoint x: 678, startPoint y: 281, endPoint x: 970, endPoint y: 284, distance: 292.0
click at [970, 284] on h1 "If you're happy with the information provided. Please Click Submit below" at bounding box center [784, 292] width 548 height 52
click at [1126, 415] on input "Submit" at bounding box center [1131, 414] width 141 height 40
